Goal: Book appointment/travel/reservation

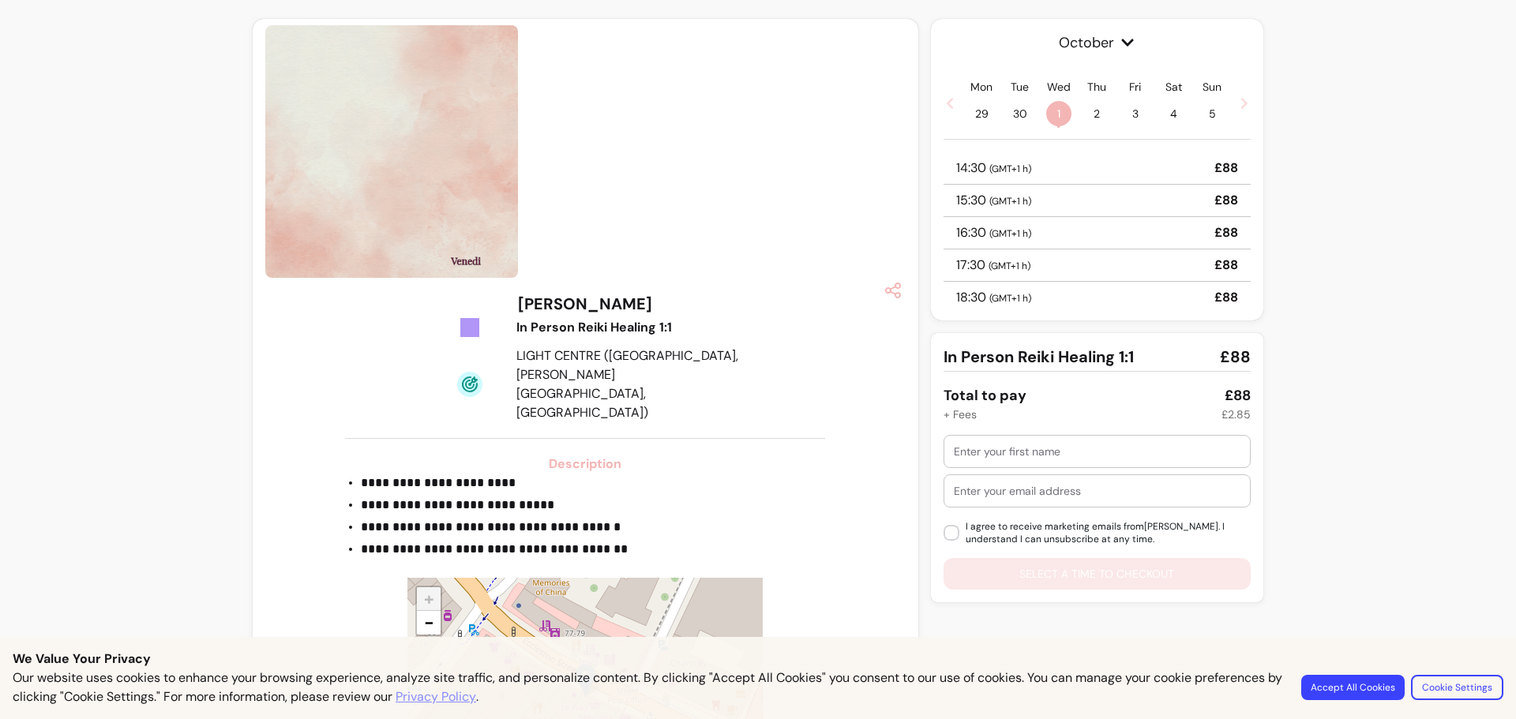
click at [1353, 683] on button "Accept All Cookies" at bounding box center [1352, 687] width 103 height 25
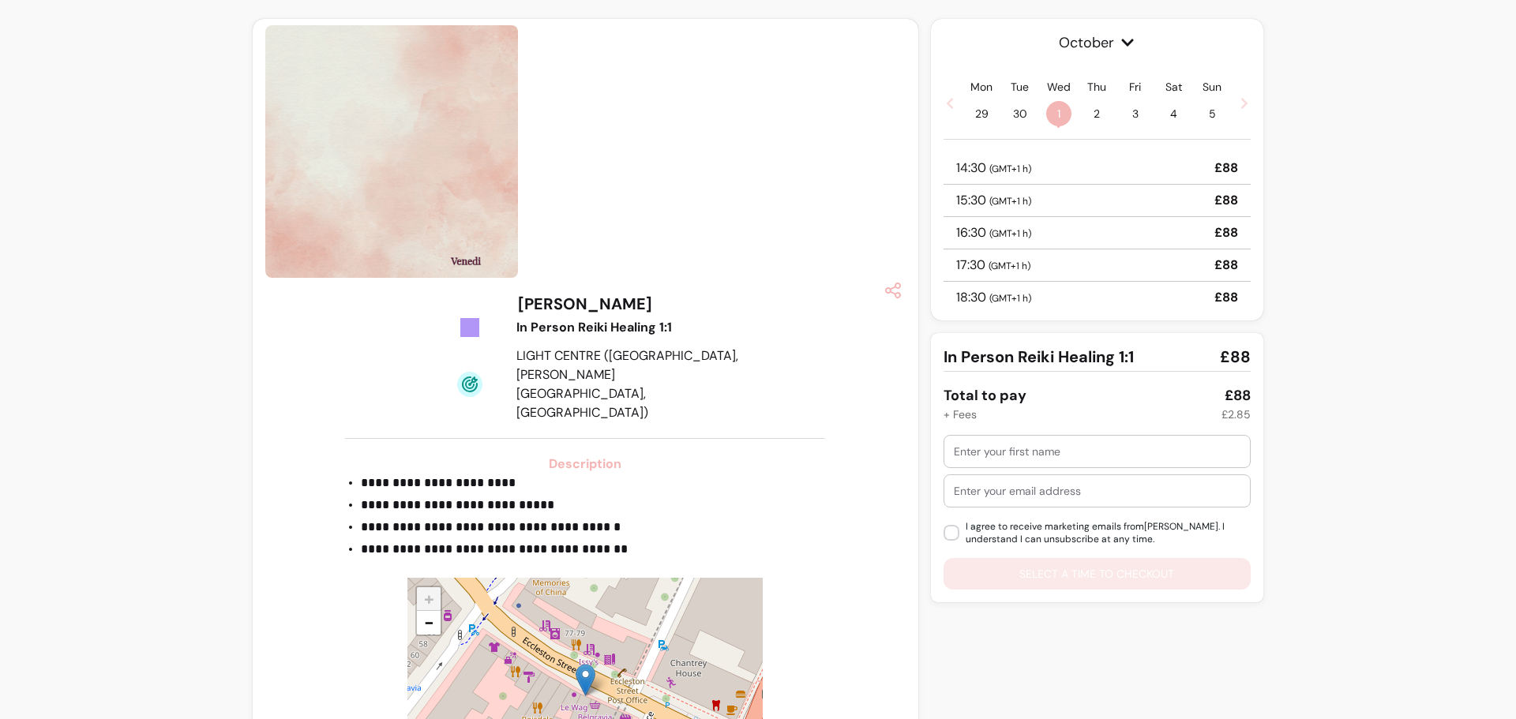
click at [1087, 114] on span "2" at bounding box center [1096, 113] width 25 height 25
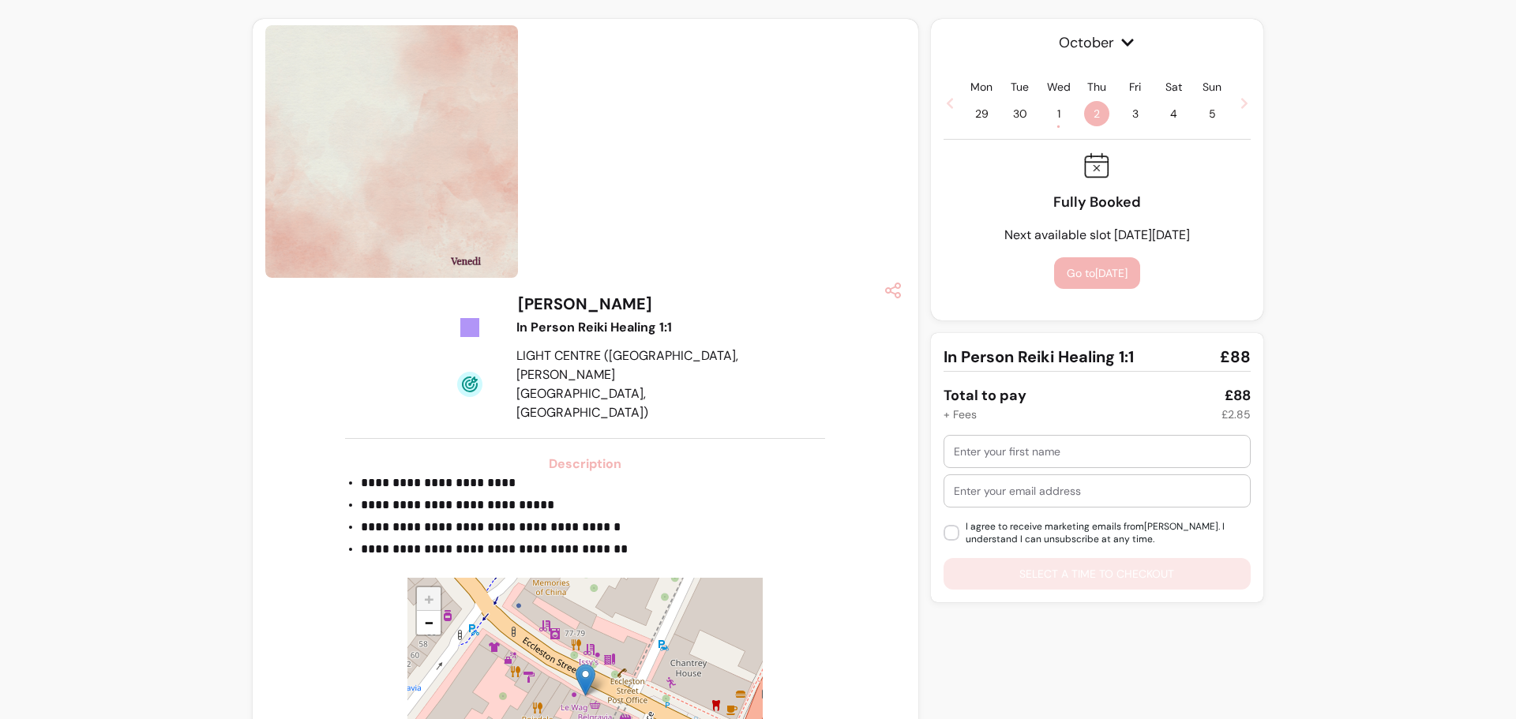
click at [1007, 114] on span "30" at bounding box center [1019, 113] width 25 height 25
click at [1052, 114] on span "1 •" at bounding box center [1058, 113] width 25 height 25
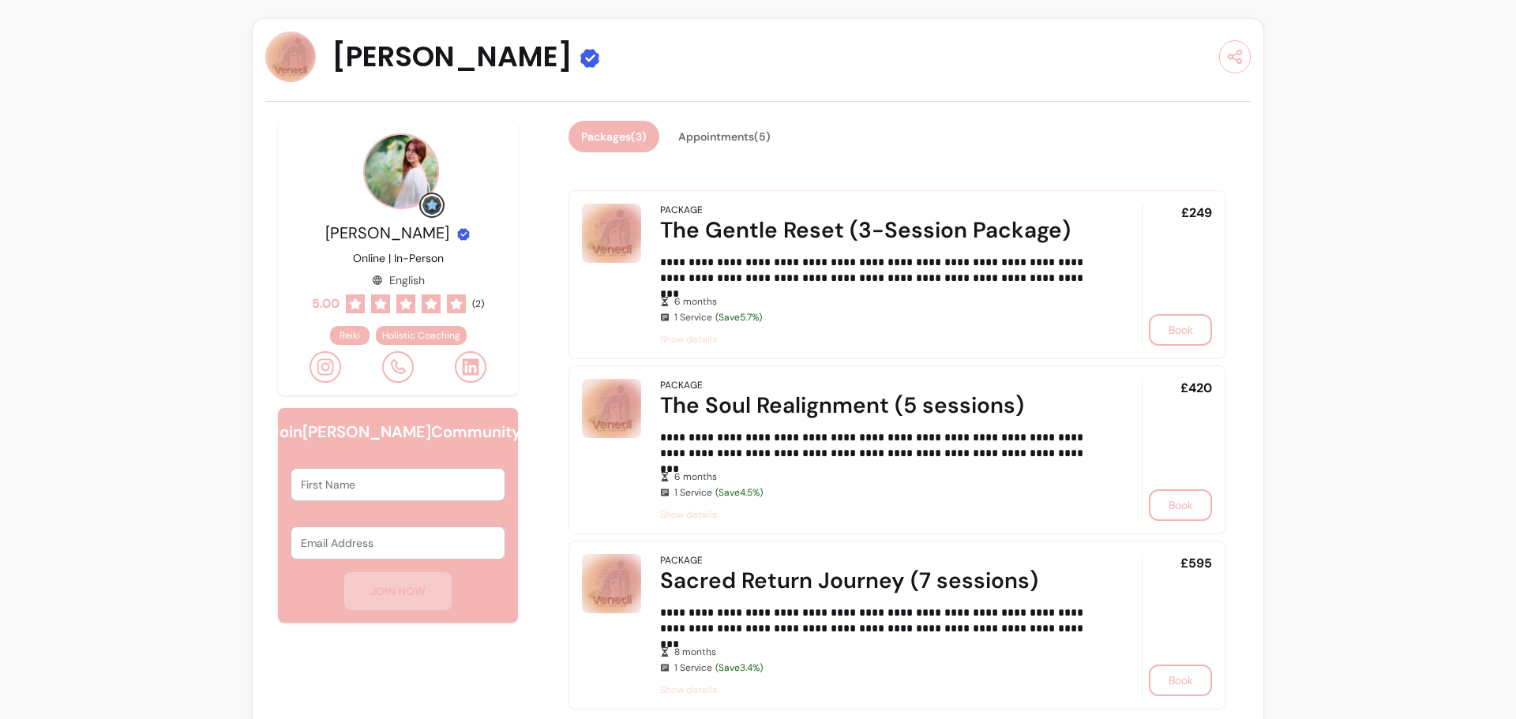
click at [321, 366] on icon at bounding box center [325, 367] width 19 height 19
